Goal: Complete application form: Complete application form

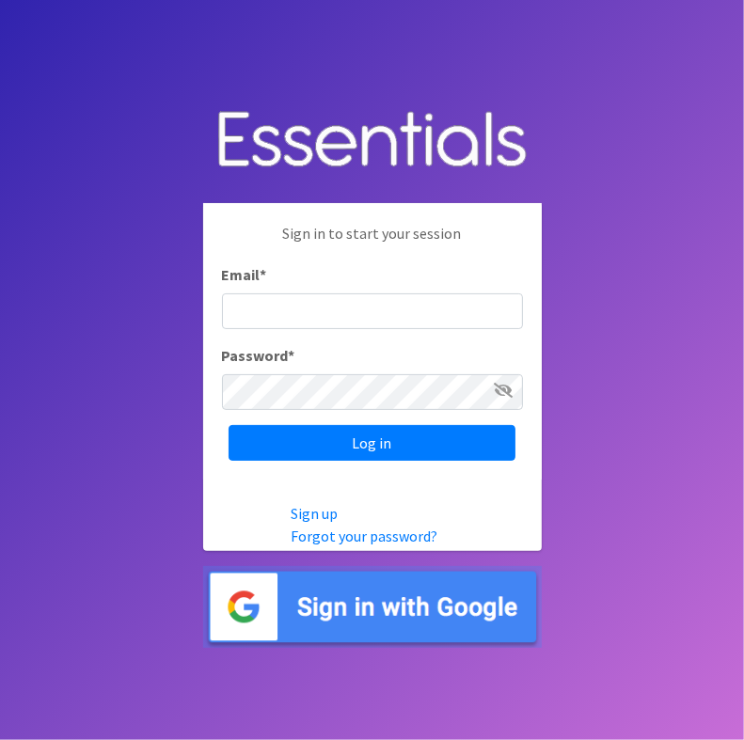
drag, startPoint x: 331, startPoint y: 308, endPoint x: 386, endPoint y: 361, distance: 76.5
click at [386, 361] on div "Sign in to start your session Email * Password * Log in" at bounding box center [372, 341] width 339 height 277
type input "[EMAIL_ADDRESS][DOMAIN_NAME]"
click at [229, 425] on input "Log in" at bounding box center [372, 443] width 287 height 36
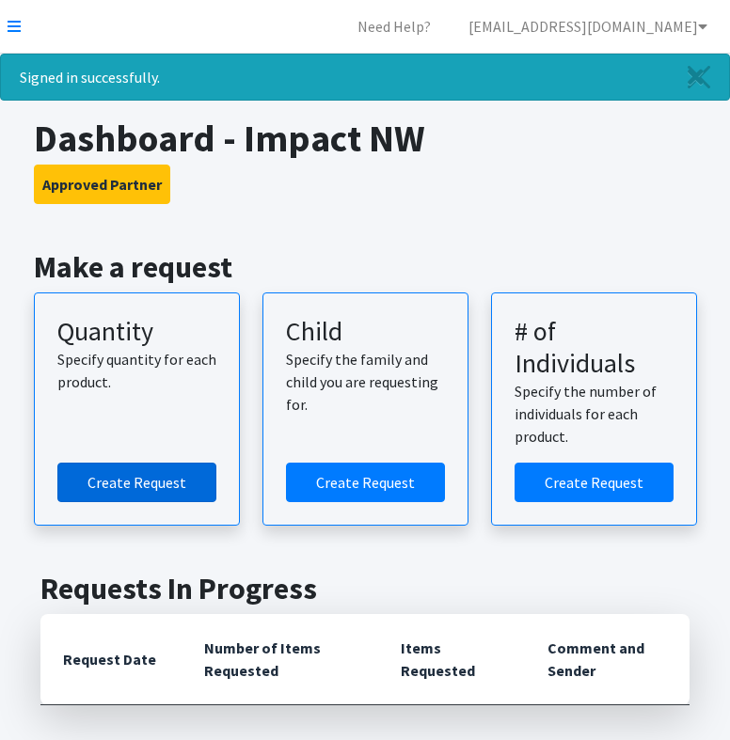
click at [192, 491] on link "Create Request" at bounding box center [136, 483] width 159 height 40
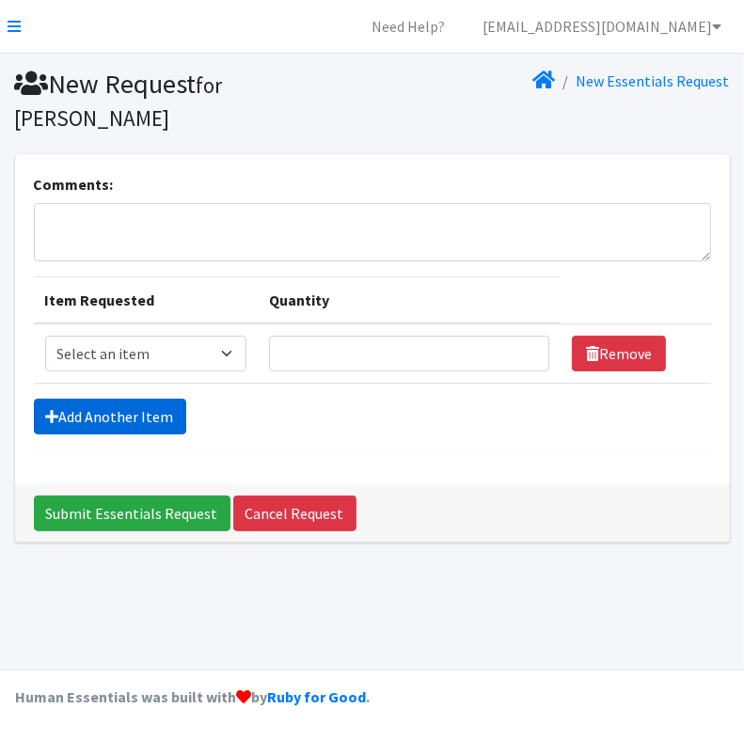
click at [136, 399] on link "Add Another Item" at bounding box center [110, 417] width 152 height 36
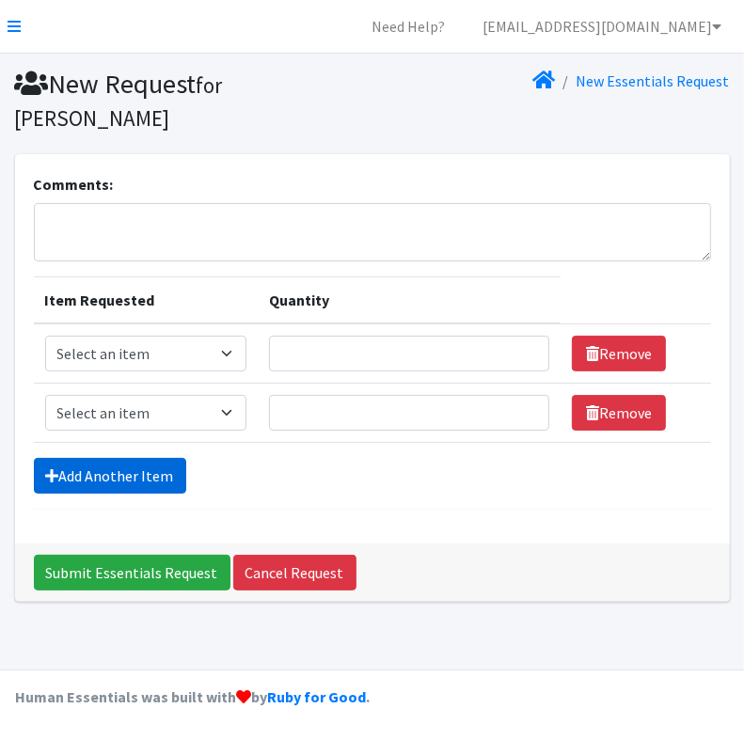
click at [149, 458] on link "Add Another Item" at bounding box center [110, 476] width 152 height 36
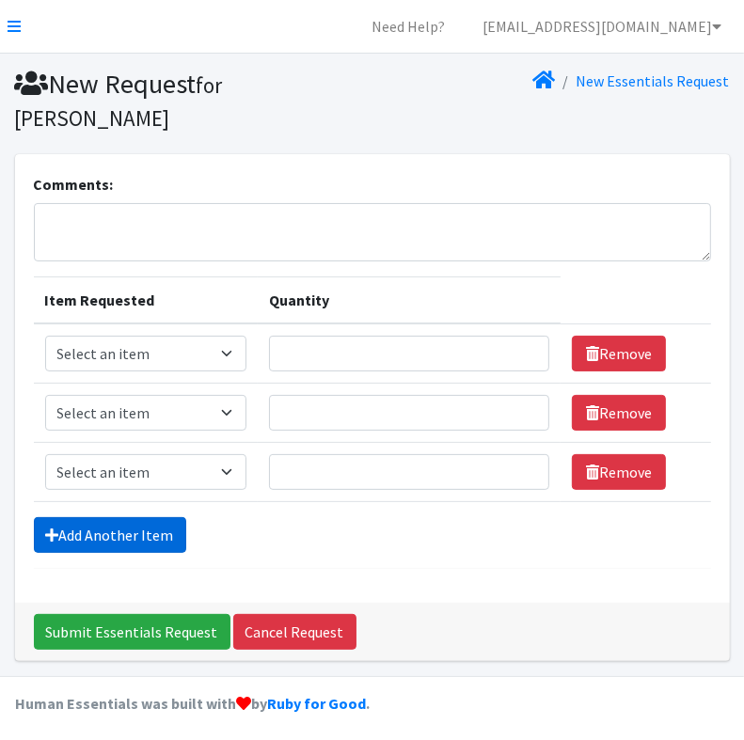
click at [158, 517] on link "Add Another Item" at bounding box center [110, 535] width 152 height 36
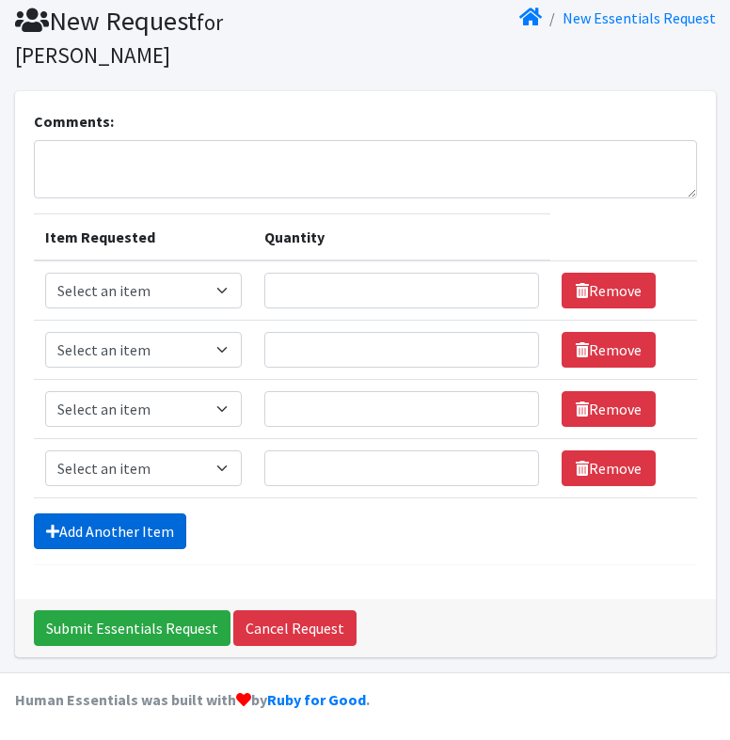
click at [181, 533] on link "Add Another Item" at bounding box center [110, 532] width 152 height 36
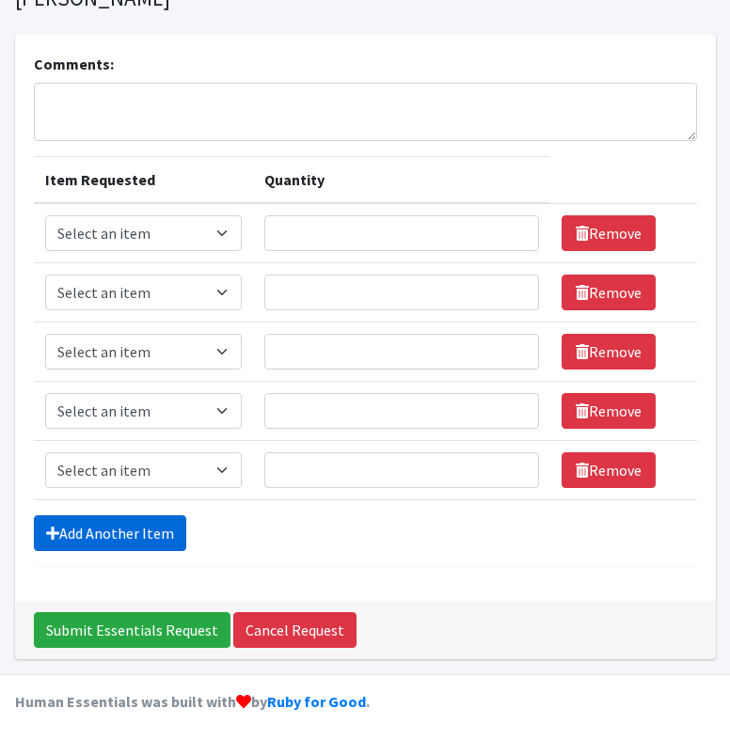
scroll to position [121, 0]
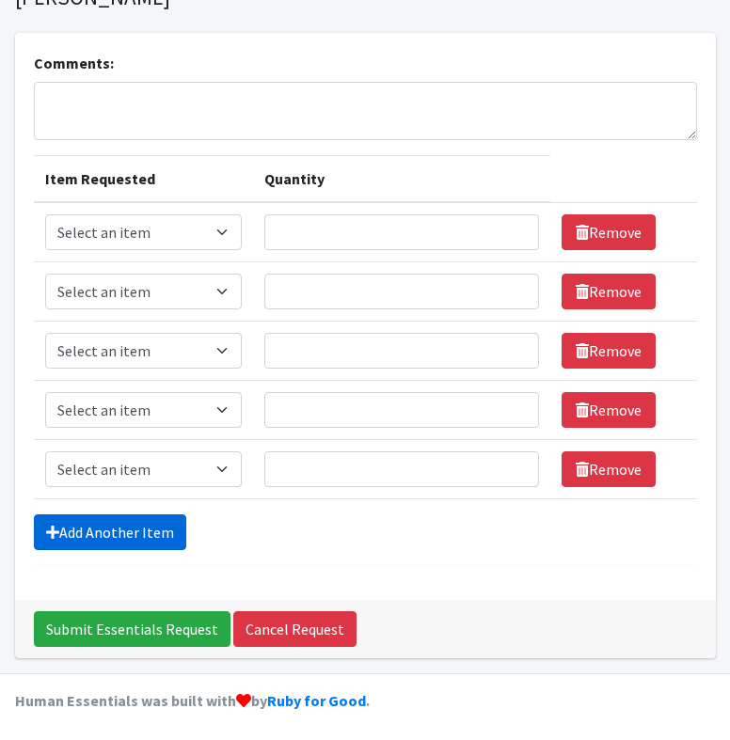
click at [165, 533] on link "Add Another Item" at bounding box center [110, 533] width 152 height 36
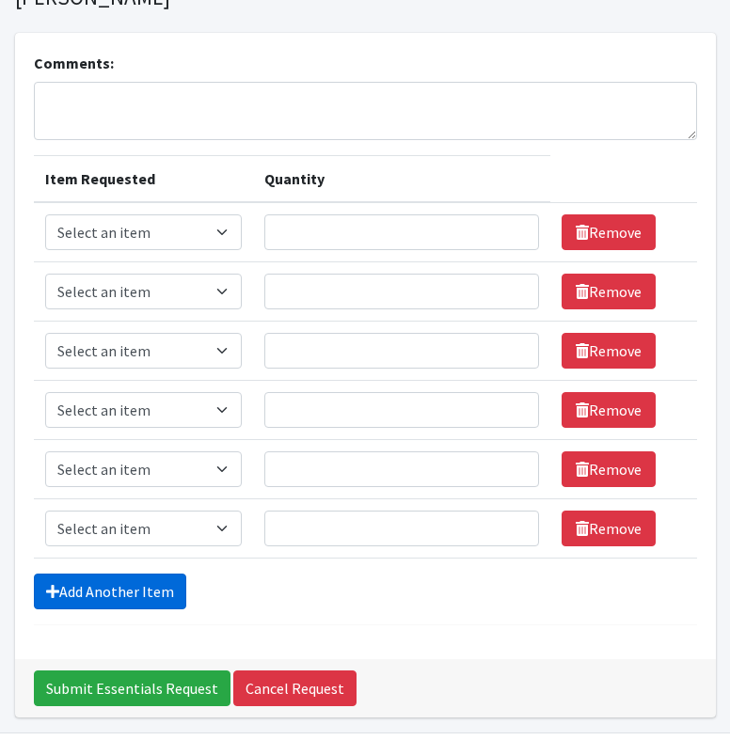
scroll to position [181, 0]
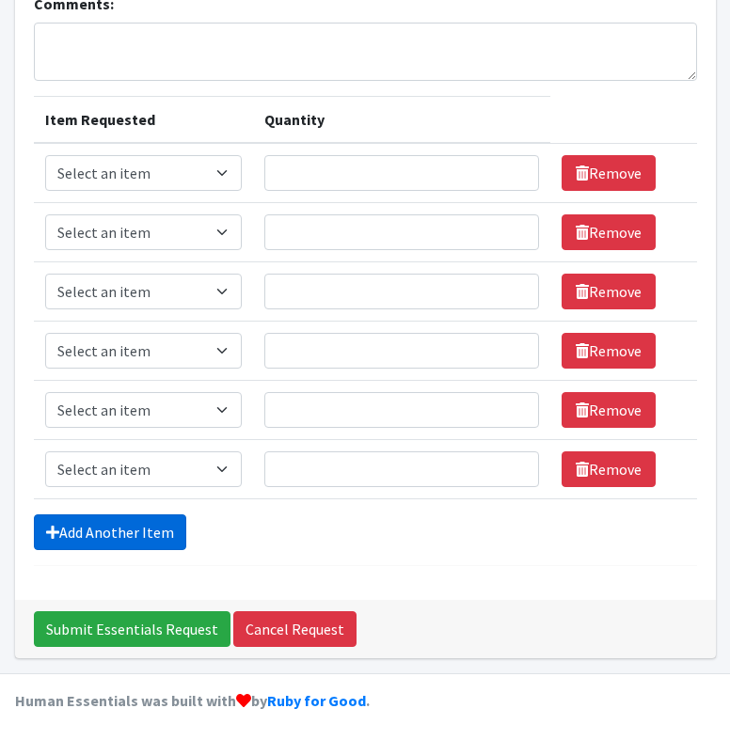
click at [139, 532] on link "Add Another Item" at bounding box center [110, 533] width 152 height 36
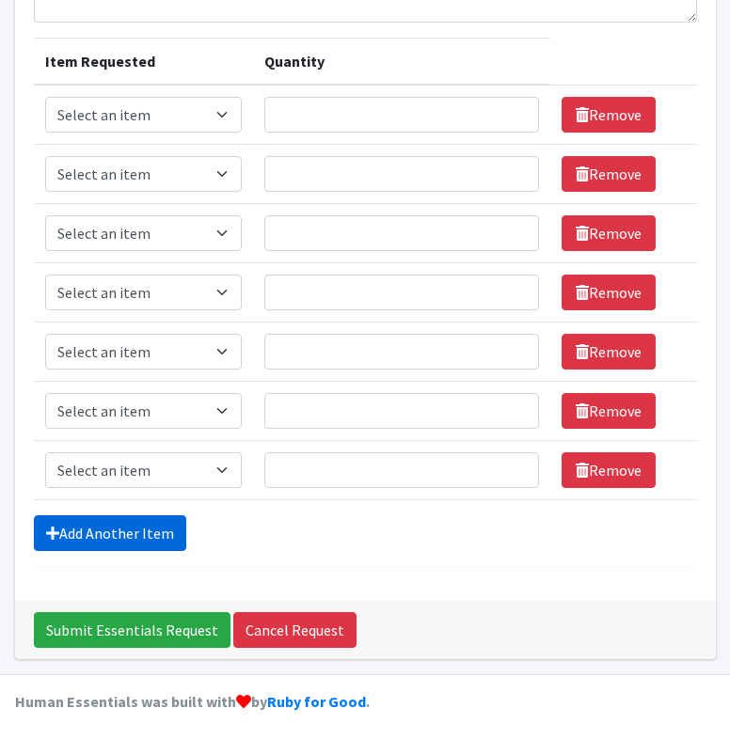
scroll to position [240, 0]
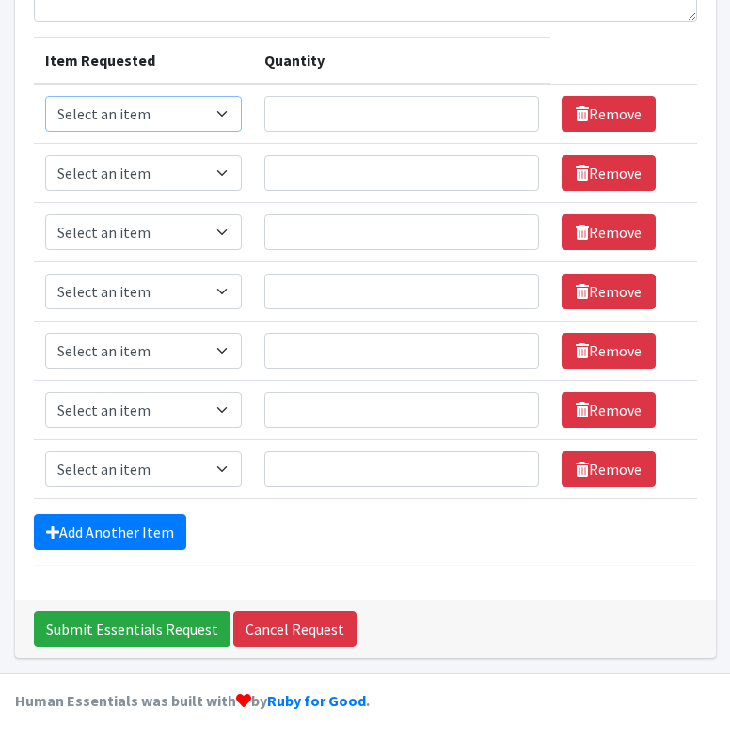
click at [230, 114] on select "Select an item Kids 0 (up to 10 lbs.) Kids 1 (8-14 lbs.) Kids 2 (12-18 lbs.) Ki…" at bounding box center [144, 114] width 198 height 36
select select "4067"
click at [45, 96] on select "Select an item Kids 0 (up to 10 lbs.) Kids 1 (8-14 lbs.) Kids 2 (12-18 lbs.) Ki…" at bounding box center [144, 114] width 198 height 36
drag, startPoint x: 201, startPoint y: 175, endPoint x: 158, endPoint y: 280, distance: 113.9
click at [158, 280] on tbody "Item Requested Select an item Kids 0 (up to 10 lbs.) Kids 1 (8-14 lbs.) Kids 2 …" at bounding box center [365, 292] width 663 height 416
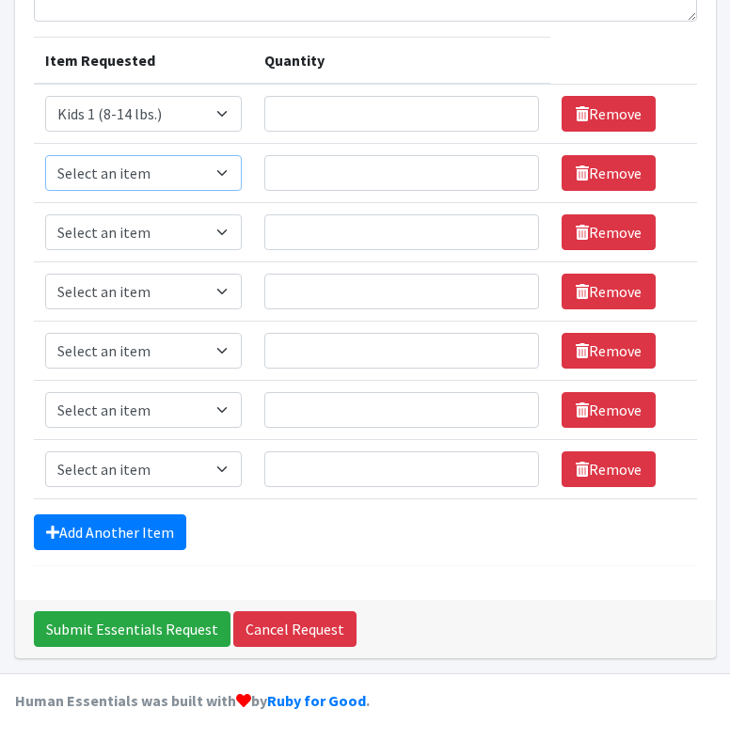
select select "4068"
click at [45, 155] on select "Select an item Kids 0 (up to 10 lbs.) Kids 1 (8-14 lbs.) Kids 2 (12-18 lbs.) Ki…" at bounding box center [144, 173] width 198 height 36
click at [158, 226] on select "Select an item Kids 0 (up to 10 lbs.) Kids 1 (8-14 lbs.) Kids 2 (12-18 lbs.) Ki…" at bounding box center [144, 232] width 198 height 36
select select "4036"
click at [45, 214] on select "Select an item Kids 0 (up to 10 lbs.) Kids 1 (8-14 lbs.) Kids 2 (12-18 lbs.) Ki…" at bounding box center [144, 232] width 198 height 36
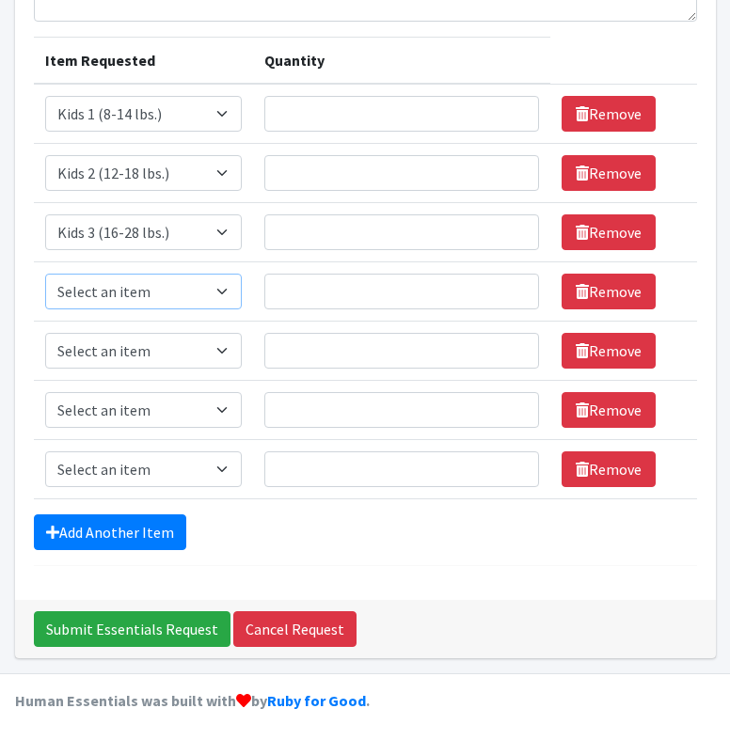
click at [117, 297] on select "Select an item Kids 0 (up to 10 lbs.) Kids 1 (8-14 lbs.) Kids 2 (12-18 lbs.) Ki…" at bounding box center [144, 292] width 198 height 36
select select "4049"
click at [45, 274] on select "Select an item Kids 0 (up to 10 lbs.) Kids 1 (8-14 lbs.) Kids 2 (12-18 lbs.) Ki…" at bounding box center [144, 292] width 198 height 36
click at [136, 347] on select "Select an item Kids 0 (up to 10 lbs.) Kids 1 (8-14 lbs.) Kids 2 (12-18 lbs.) Ki…" at bounding box center [144, 351] width 198 height 36
select select "4056"
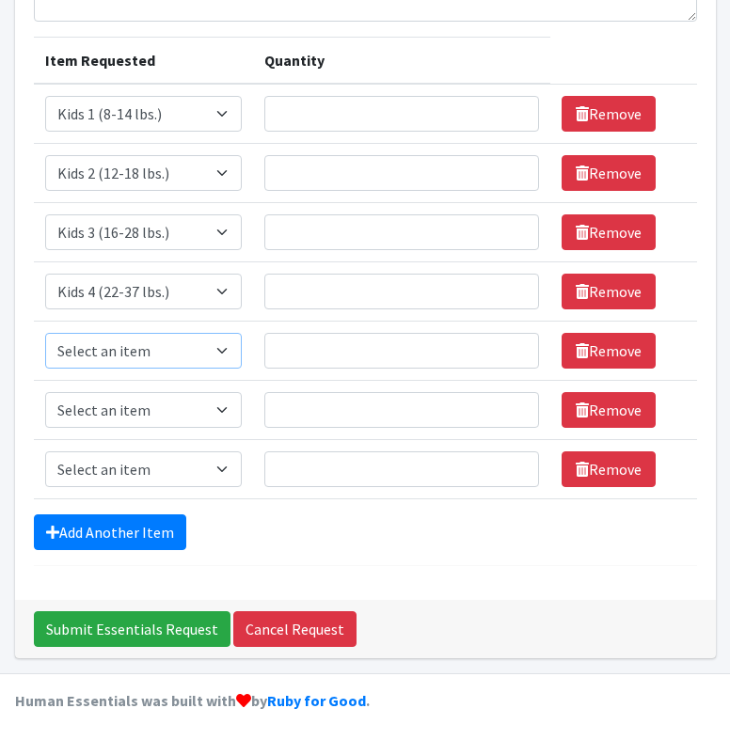
click at [45, 333] on select "Select an item Kids 0 (up to 10 lbs.) Kids 1 (8-14 lbs.) Kids 2 (12-18 lbs.) Ki…" at bounding box center [144, 351] width 198 height 36
click at [150, 404] on select "Select an item Kids 0 (up to 10 lbs.) Kids 1 (8-14 lbs.) Kids 2 (12-18 lbs.) Ki…" at bounding box center [144, 410] width 198 height 36
select select "4059"
click at [45, 392] on select "Select an item Kids 0 (up to 10 lbs.) Kids 1 (8-14 lbs.) Kids 2 (12-18 lbs.) Ki…" at bounding box center [144, 410] width 198 height 36
click at [147, 469] on select "Select an item Kids 0 (up to 10 lbs.) Kids 1 (8-14 lbs.) Kids 2 (12-18 lbs.) Ki…" at bounding box center [144, 470] width 198 height 36
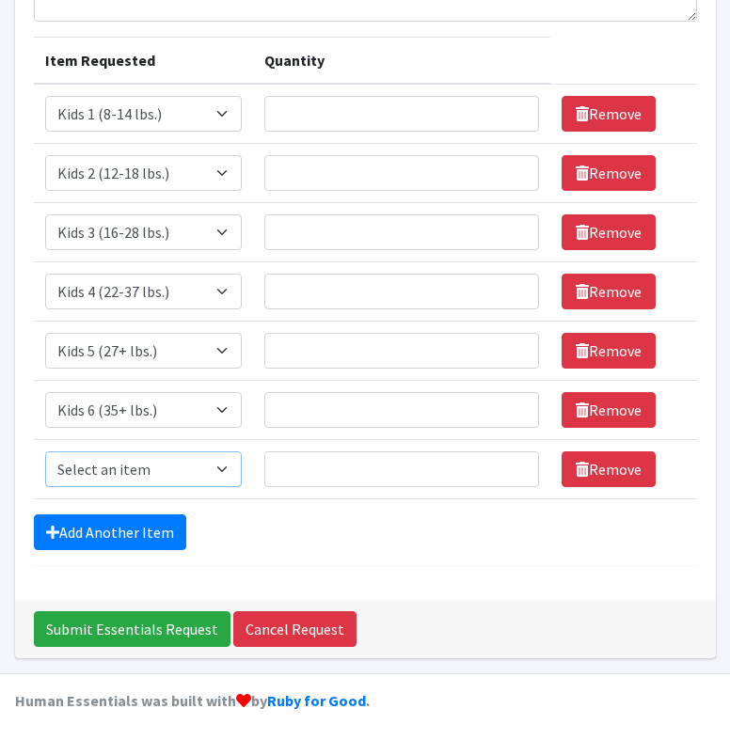
select select "11282"
click at [45, 452] on select "Select an item Kids 0 (up to 10 lbs.) Kids 1 (8-14 lbs.) Kids 2 (12-18 lbs.) Ki…" at bounding box center [144, 470] width 198 height 36
click at [301, 119] on input "Quantity" at bounding box center [401, 114] width 274 height 36
type input "11"
click at [312, 173] on input "Quantity" at bounding box center [401, 173] width 274 height 36
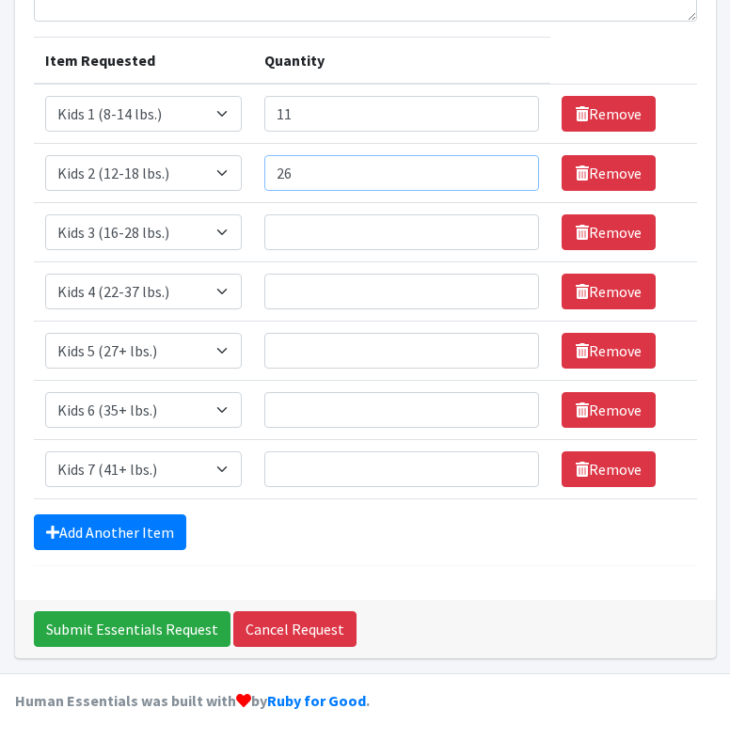
type input "27"
click at [319, 237] on input "Quantity" at bounding box center [401, 232] width 274 height 36
type input "16"
click at [333, 285] on input "Quantity" at bounding box center [401, 292] width 274 height 36
type input "29"
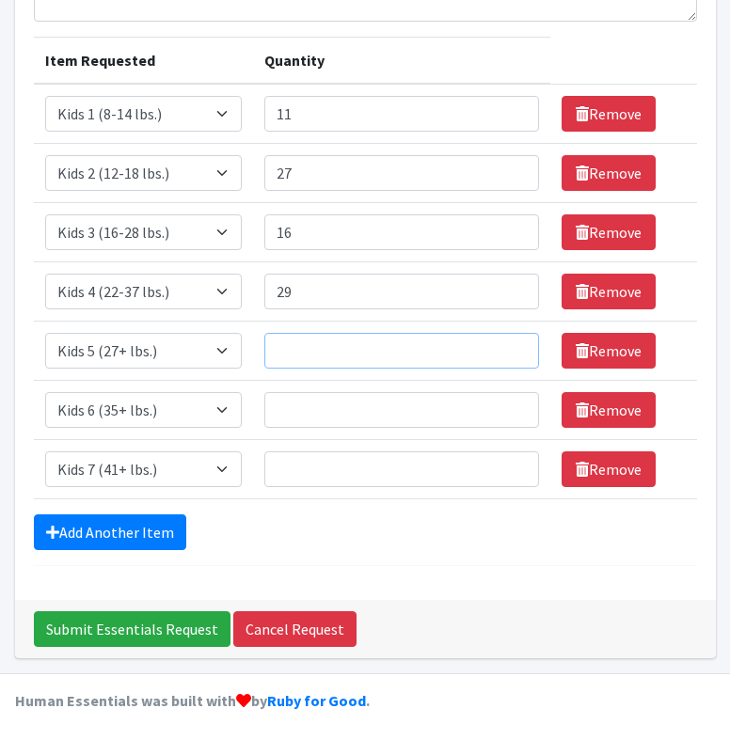
click at [341, 348] on input "Quantity" at bounding box center [401, 351] width 274 height 36
type input "50"
click at [350, 405] on input "Quantity" at bounding box center [401, 410] width 274 height 36
type input "33"
click at [290, 473] on input "Quantity" at bounding box center [401, 470] width 274 height 36
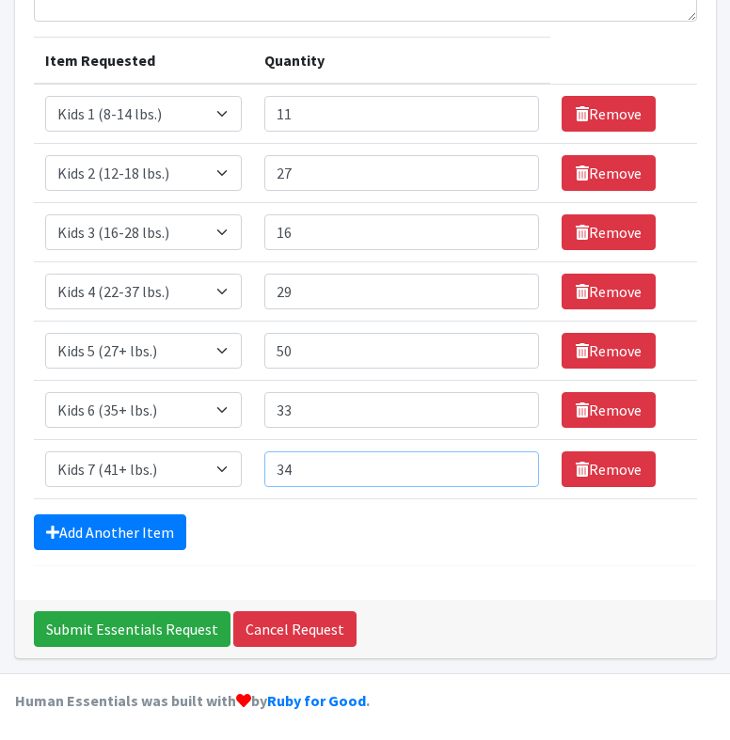
type input "34"
click at [370, 518] on div "Add Another Item" at bounding box center [365, 533] width 663 height 36
click at [143, 627] on input "Submit Essentials Request" at bounding box center [132, 630] width 197 height 36
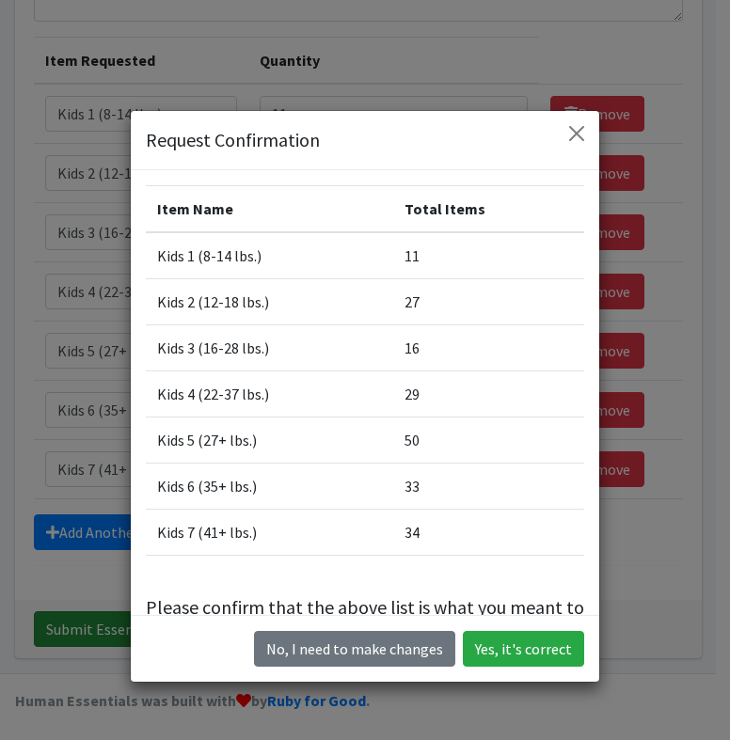
scroll to position [207, 0]
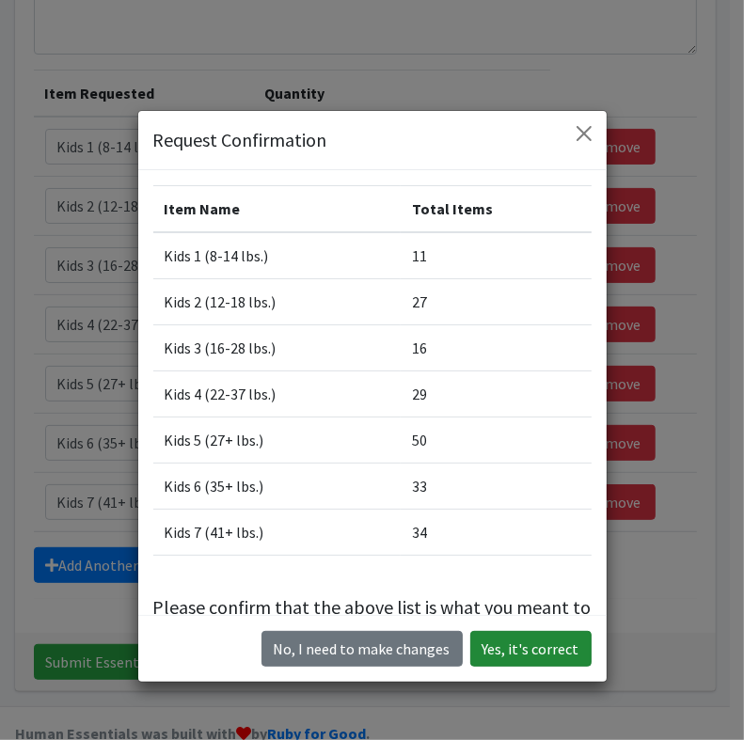
click at [498, 649] on button "Yes, it's correct" at bounding box center [530, 649] width 121 height 36
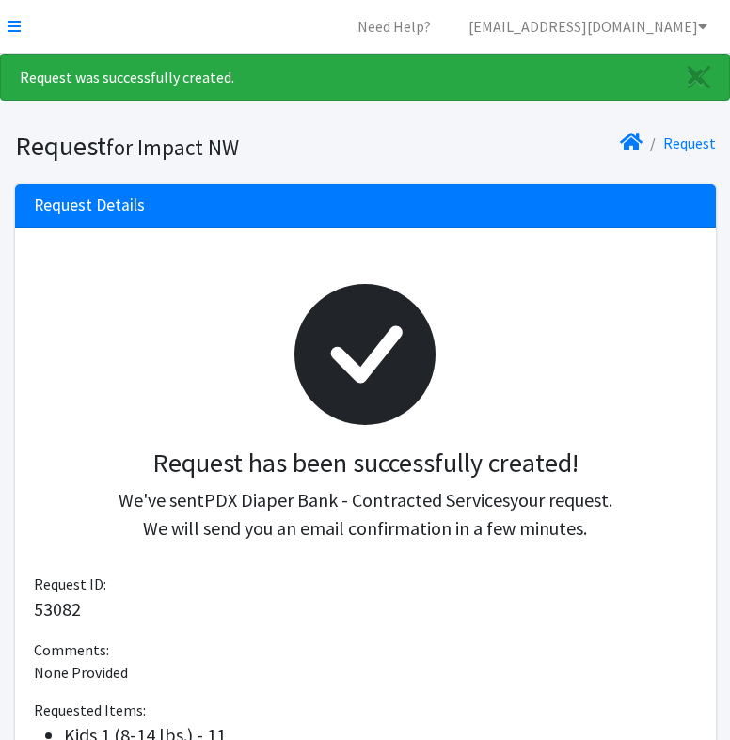
click at [276, 104] on div "Request was successfully created. Request for Impact NW Request Request Details…" at bounding box center [365, 569] width 730 height 1031
click at [11, 33] on icon at bounding box center [14, 26] width 13 height 15
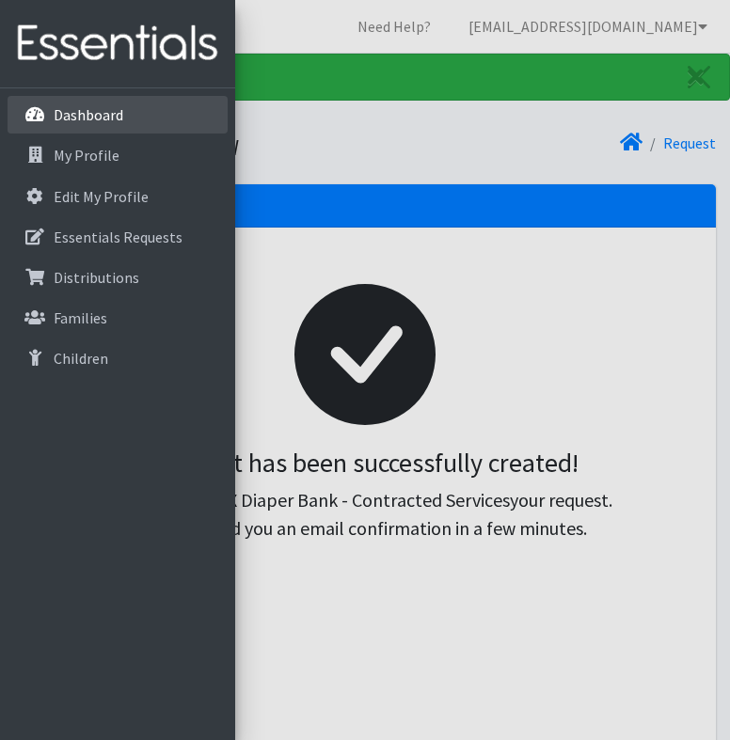
click at [76, 115] on p "Dashboard" at bounding box center [89, 114] width 70 height 19
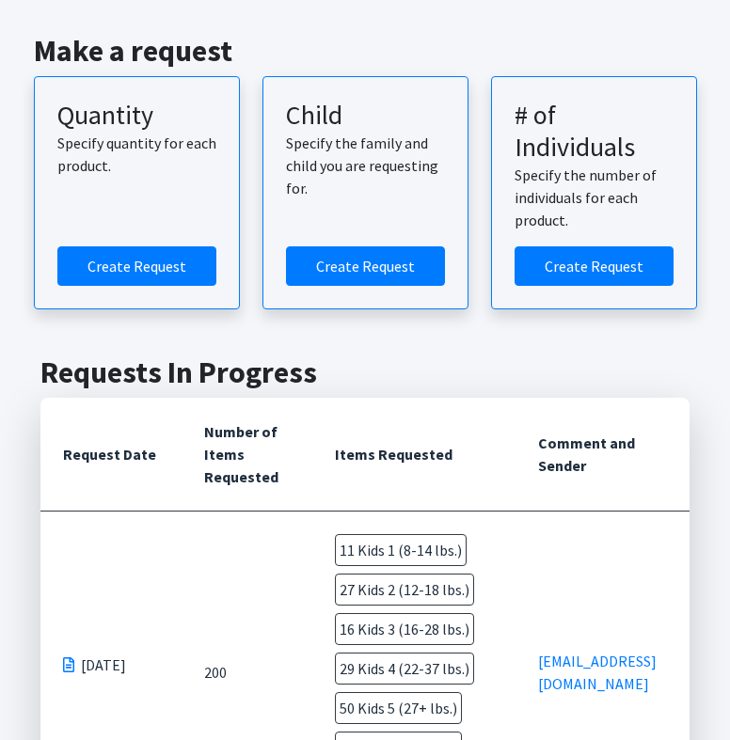
scroll to position [60, 0]
